Goal: Task Accomplishment & Management: Use online tool/utility

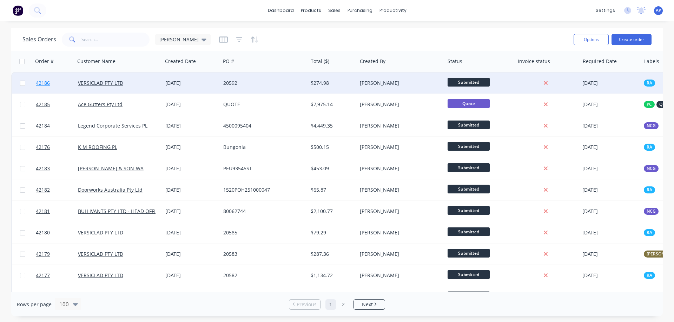
click at [43, 84] on span "42186" at bounding box center [43, 83] width 14 height 7
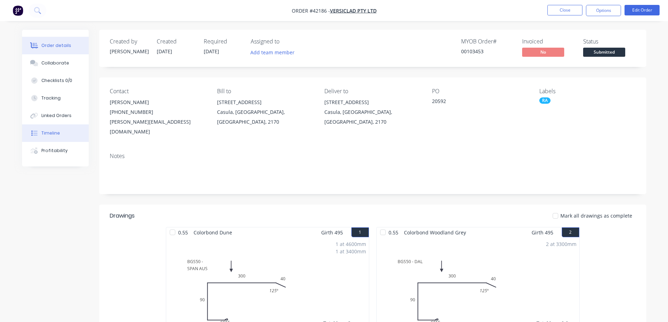
click at [55, 133] on div "Timeline" at bounding box center [50, 133] width 19 height 6
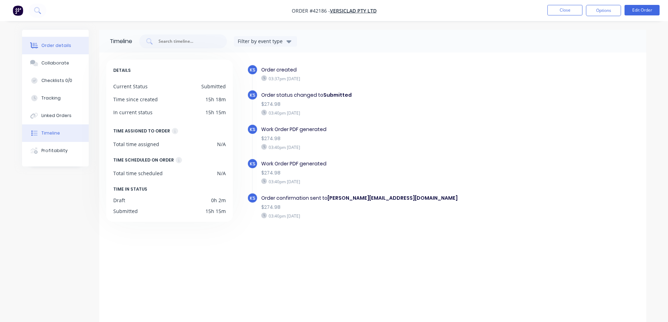
click at [65, 44] on div "Order details" at bounding box center [56, 45] width 30 height 6
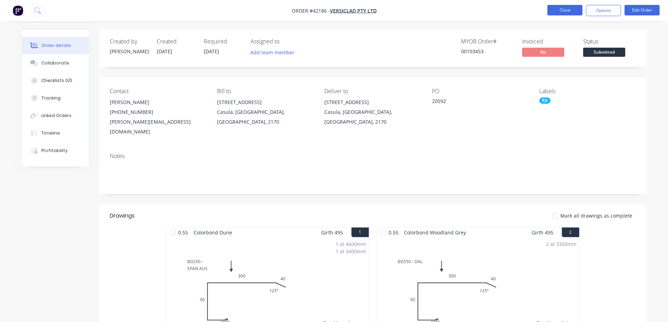
click at [561, 9] on button "Close" at bounding box center [565, 10] width 35 height 11
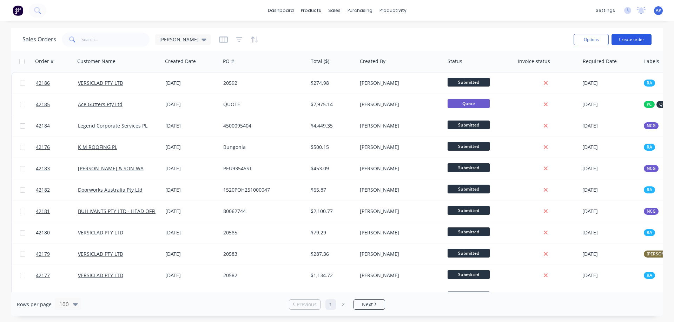
click at [632, 40] on button "Create order" at bounding box center [631, 39] width 40 height 11
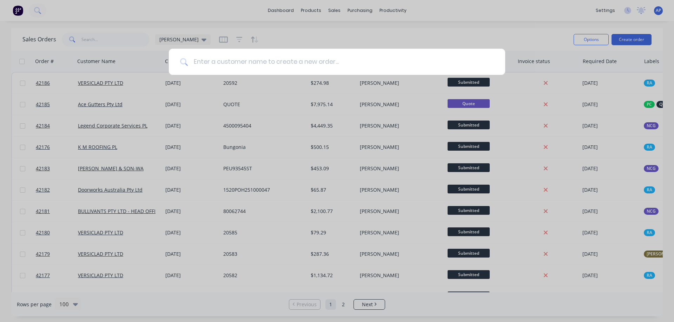
click at [213, 66] on input at bounding box center [341, 62] width 306 height 26
type input "brc"
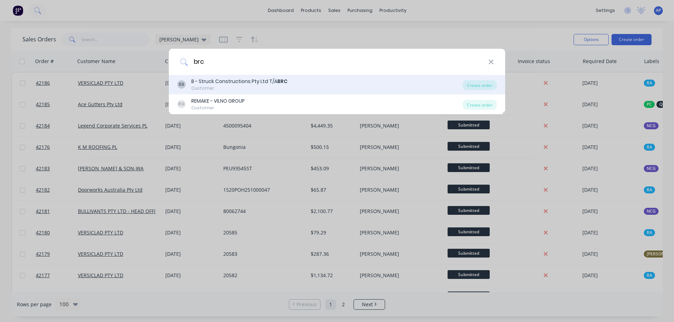
click at [226, 82] on div "B - Struck Constructions Pty Ltd T/A BRC" at bounding box center [239, 81] width 96 height 7
